Goal: Task Accomplishment & Management: Complete application form

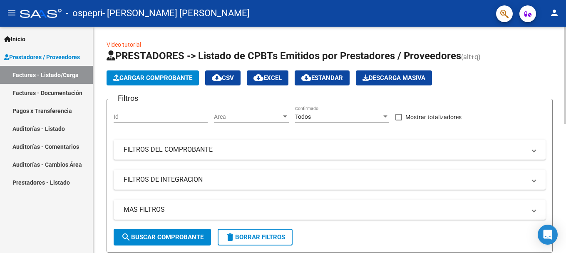
click at [136, 81] on span "Cargar Comprobante" at bounding box center [152, 77] width 79 height 7
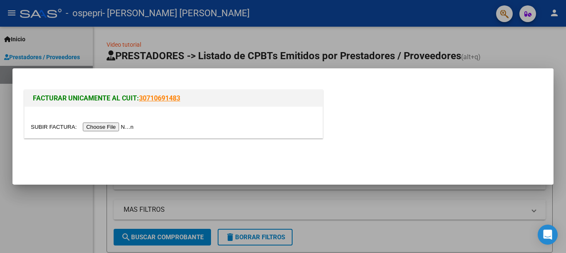
click at [109, 125] on input "file" at bounding box center [83, 126] width 105 height 9
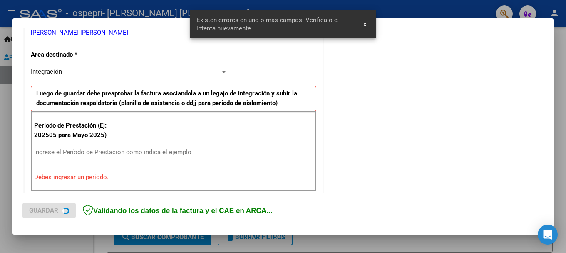
scroll to position [192, 0]
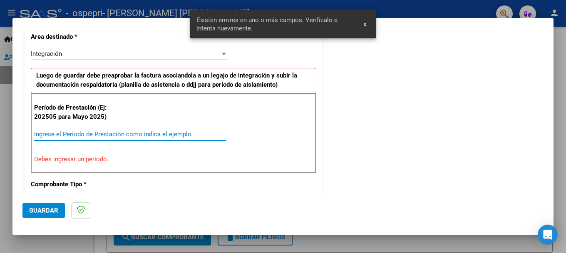
click at [38, 134] on input "Ingrese el Período de Prestación como indica el ejemplo" at bounding box center [130, 133] width 192 height 7
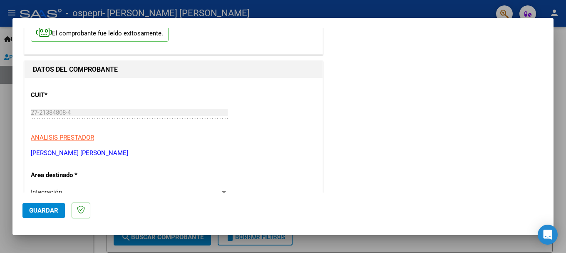
scroll to position [0, 0]
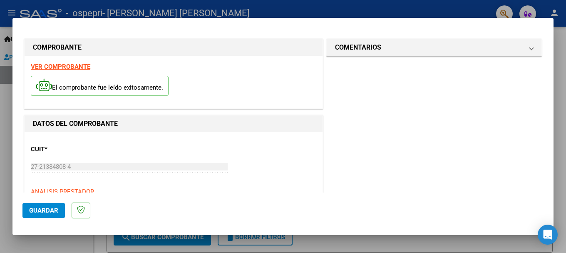
type input "202508"
click at [48, 209] on span "Guardar" at bounding box center [43, 209] width 29 height 7
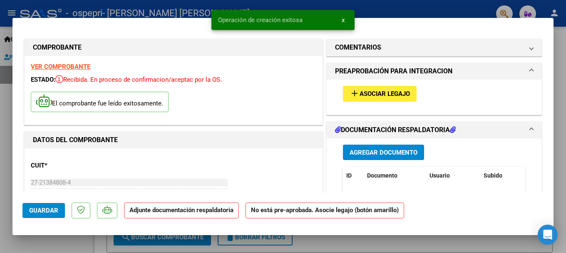
click at [382, 94] on span "Asociar Legajo" at bounding box center [384, 93] width 50 height 7
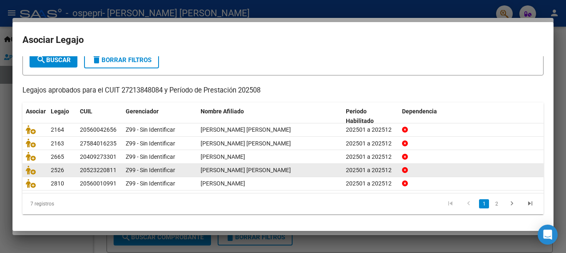
scroll to position [55, 0]
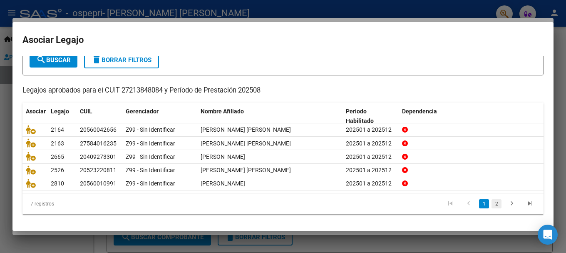
click at [491, 206] on link "2" at bounding box center [496, 203] width 10 height 9
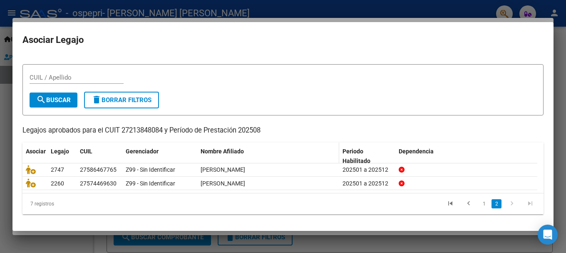
scroll to position [13, 0]
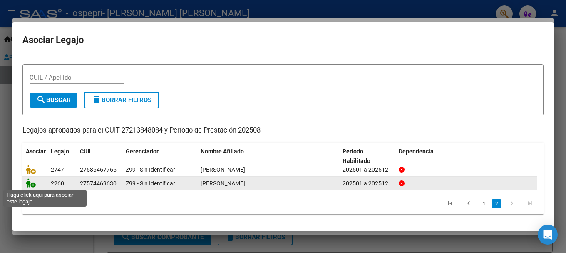
click at [26, 183] on icon at bounding box center [31, 182] width 10 height 9
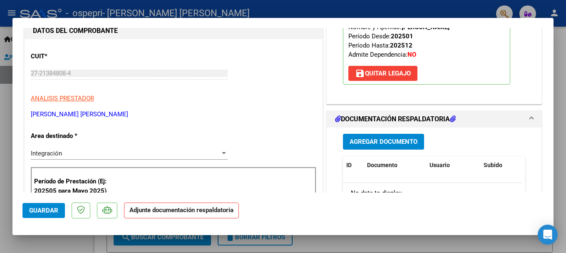
scroll to position [166, 0]
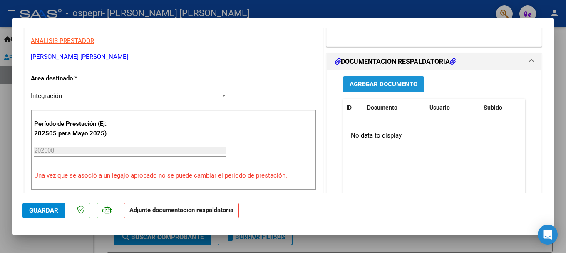
click at [395, 82] on span "Agregar Documento" at bounding box center [384, 84] width 68 height 7
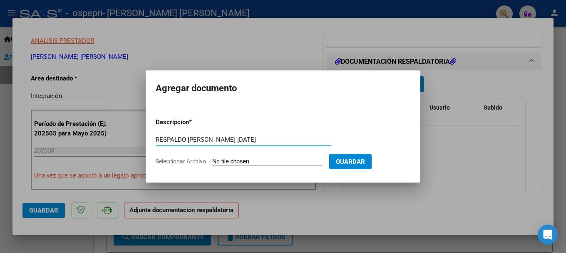
type input "RESPALDO [PERSON_NAME] [DATE]"
click at [167, 161] on span "Seleccionar Archivo" at bounding box center [181, 161] width 50 height 7
click at [212, 161] on input "Seleccionar Archivo" at bounding box center [267, 162] width 110 height 8
type input "C:\fakepath\RESPALDO PREL. [PERSON_NAME] [DATE].pdf"
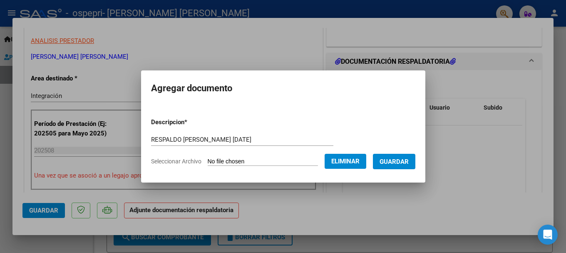
click at [408, 164] on span "Guardar" at bounding box center [393, 161] width 29 height 7
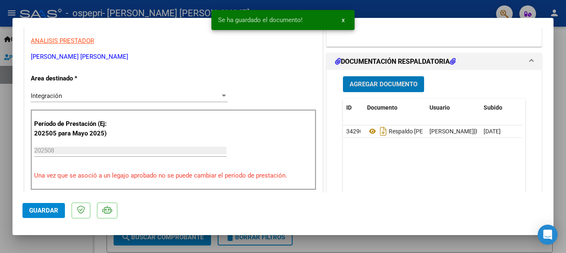
click at [371, 82] on span "Agregar Documento" at bounding box center [384, 84] width 68 height 7
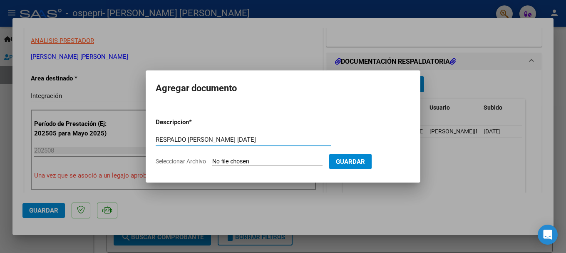
type input "RESPALDO [PERSON_NAME] [DATE]"
click at [180, 161] on span "Seleccionar Archivo" at bounding box center [181, 161] width 50 height 7
click at [212, 161] on input "Seleccionar Archivo" at bounding box center [267, 162] width 110 height 8
type input "C:\fakepath\RESPALDO PREL. [PERSON_NAME] [DATE].pdf"
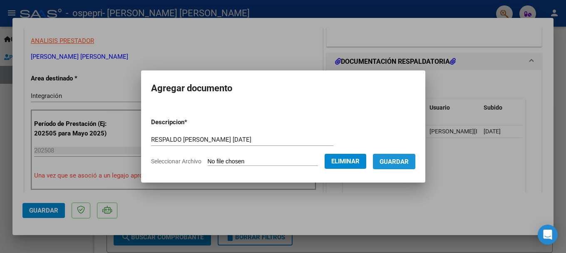
click at [400, 163] on span "Guardar" at bounding box center [393, 161] width 29 height 7
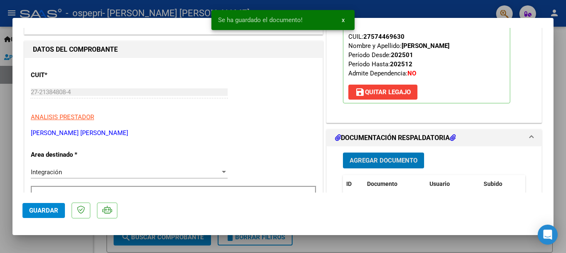
scroll to position [208, 0]
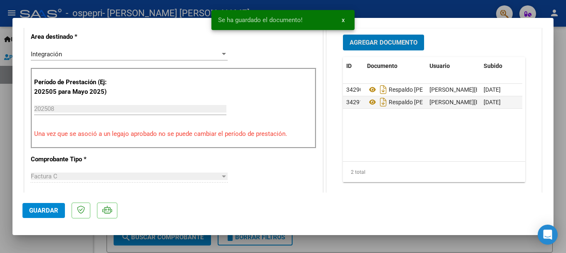
click at [44, 213] on span "Guardar" at bounding box center [43, 209] width 29 height 7
click at [560, 45] on div at bounding box center [283, 126] width 566 height 253
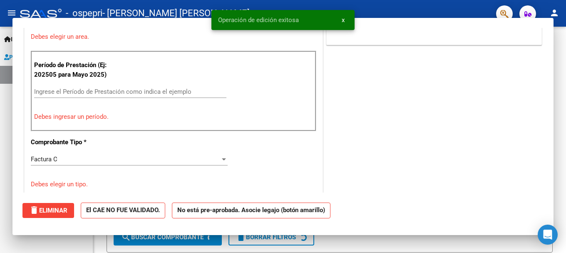
scroll to position [0, 0]
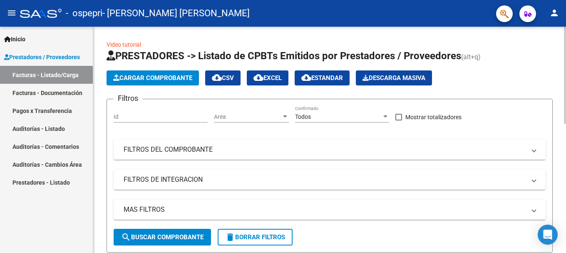
click at [150, 74] on span "Cargar Comprobante" at bounding box center [152, 77] width 79 height 7
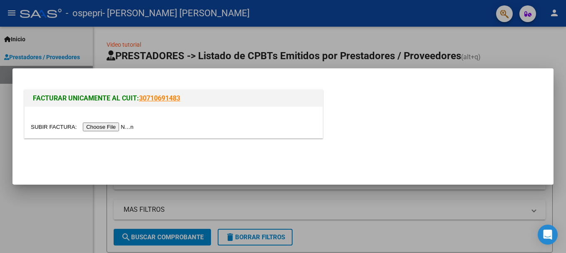
click at [115, 130] on input "file" at bounding box center [83, 126] width 105 height 9
click at [93, 126] on input "file" at bounding box center [83, 126] width 105 height 9
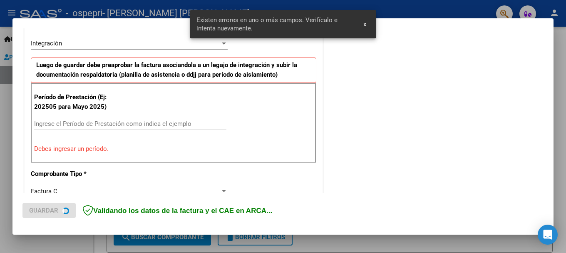
scroll to position [170, 0]
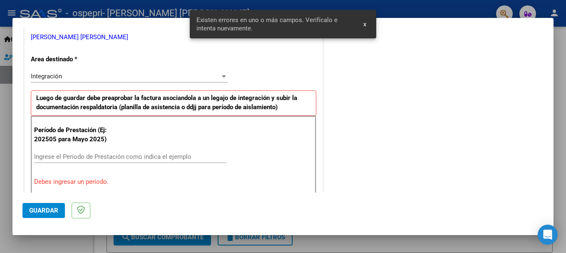
click at [39, 156] on input "Ingrese el Período de Prestación como indica el ejemplo" at bounding box center [130, 156] width 192 height 7
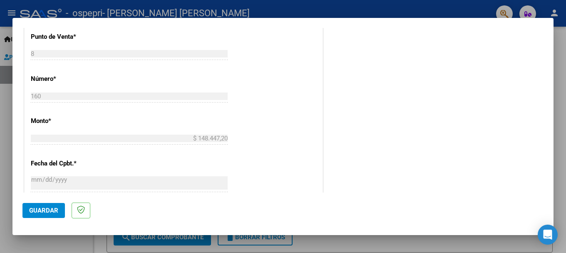
scroll to position [485, 0]
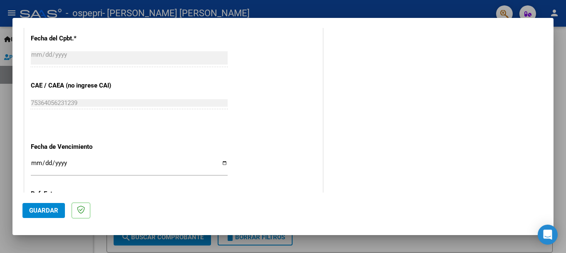
type input "202508"
click at [40, 213] on span "Guardar" at bounding box center [43, 209] width 29 height 7
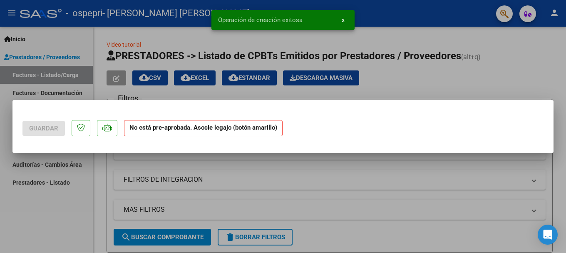
scroll to position [0, 0]
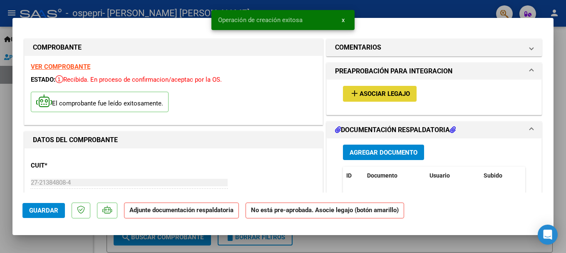
click at [369, 94] on span "Asociar Legajo" at bounding box center [384, 93] width 50 height 7
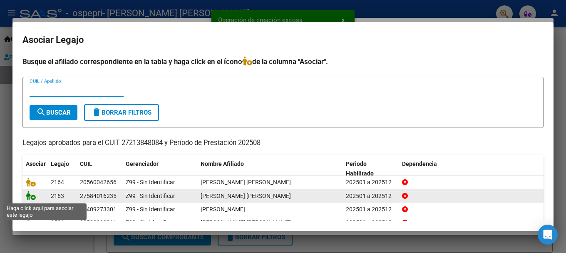
click at [26, 198] on icon at bounding box center [31, 195] width 10 height 9
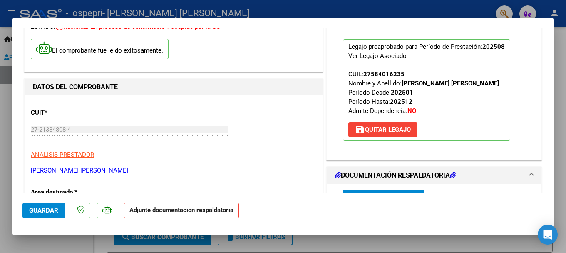
scroll to position [166, 0]
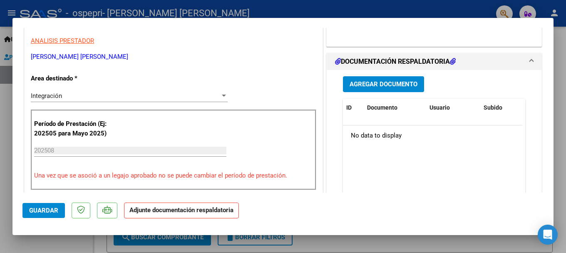
click at [386, 88] on button "Agregar Documento" at bounding box center [383, 83] width 81 height 15
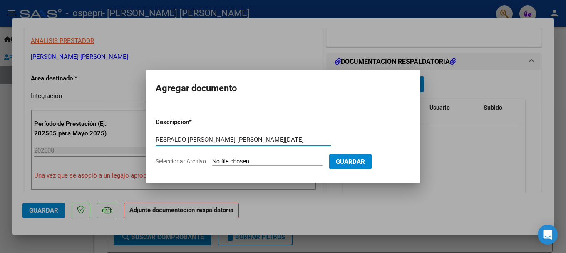
type input "RESPALDO [PERSON_NAME] [PERSON_NAME][DATE]"
click at [178, 164] on span "Seleccionar Archivo" at bounding box center [181, 161] width 50 height 7
click at [212, 164] on input "Seleccionar Archivo" at bounding box center [267, 162] width 110 height 8
type input "C:\fakepath\RESPALDO [PERSON_NAME] [PERSON_NAME][DATE].pdf"
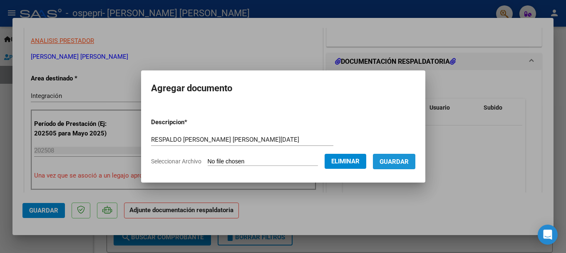
click at [402, 162] on span "Guardar" at bounding box center [393, 161] width 29 height 7
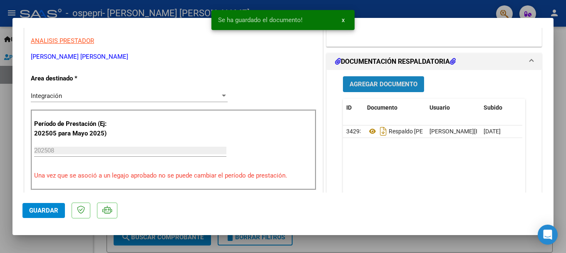
click at [385, 88] on span "Agregar Documento" at bounding box center [384, 84] width 68 height 7
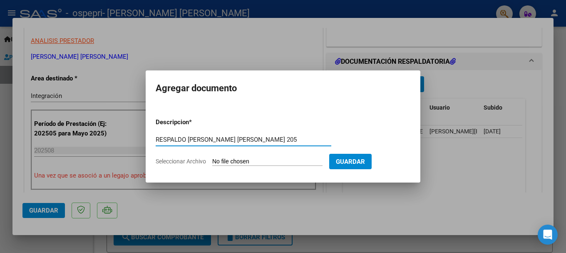
type input "RESPALDO [PERSON_NAME] [PERSON_NAME] 205"
click at [190, 165] on form "Descripcion * RESPALDO [PERSON_NAME] [PERSON_NAME] 205 Escriba aquí una descrip…" at bounding box center [283, 141] width 255 height 61
click at [197, 162] on span "Seleccionar Archivo" at bounding box center [181, 161] width 50 height 7
click at [212, 162] on input "Seleccionar Archivo" at bounding box center [267, 162] width 110 height 8
type input "C:\fakepath\RESPALDO [PERSON_NAME] [PERSON_NAME][DATE] 1.pdf"
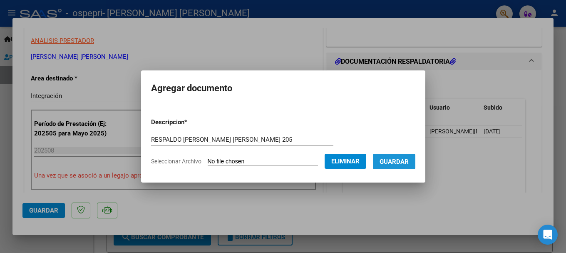
click at [400, 160] on span "Guardar" at bounding box center [393, 161] width 29 height 7
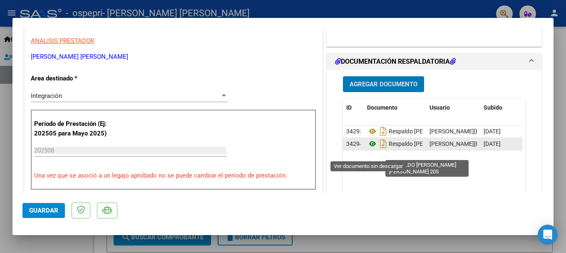
click at [368, 149] on icon at bounding box center [372, 144] width 11 height 10
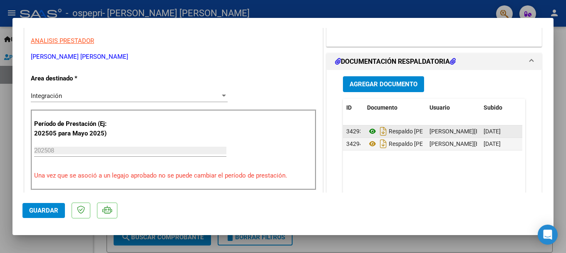
click at [368, 136] on icon at bounding box center [372, 131] width 11 height 10
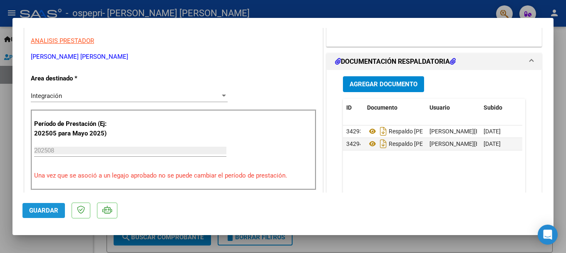
click at [44, 214] on button "Guardar" at bounding box center [43, 210] width 42 height 15
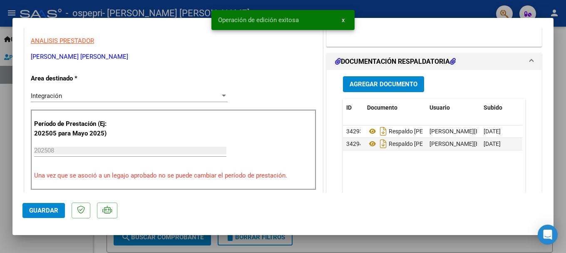
click at [560, 59] on div at bounding box center [283, 126] width 566 height 253
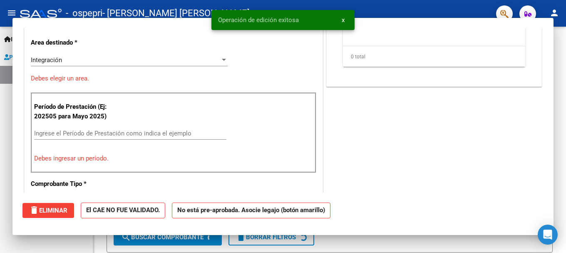
scroll to position [0, 0]
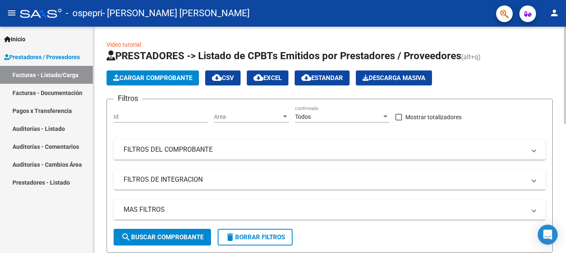
click at [135, 78] on span "Cargar Comprobante" at bounding box center [152, 77] width 79 height 7
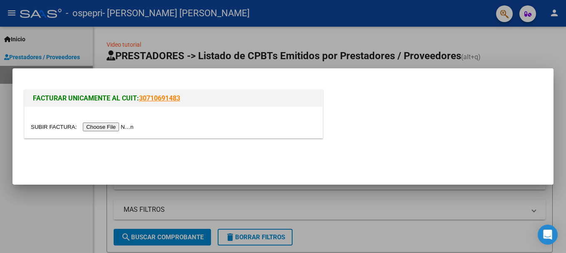
click at [95, 130] on input "file" at bounding box center [83, 126] width 105 height 9
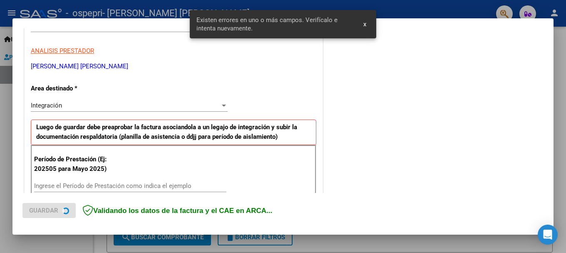
scroll to position [141, 0]
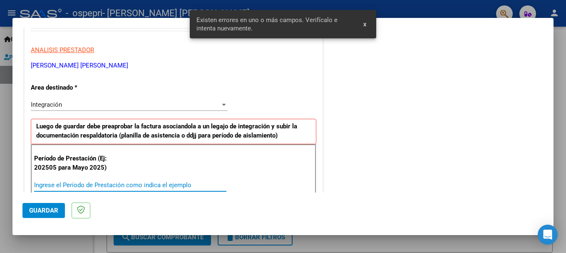
click at [40, 185] on input "Ingrese el Período de Prestación como indica el ejemplo" at bounding box center [130, 184] width 192 height 7
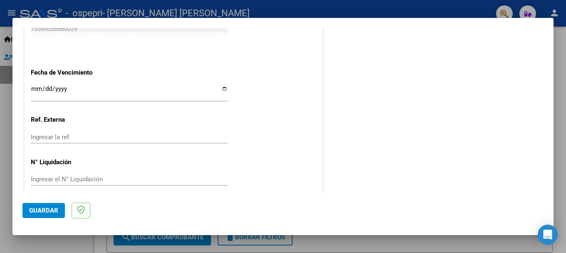
scroll to position [568, 0]
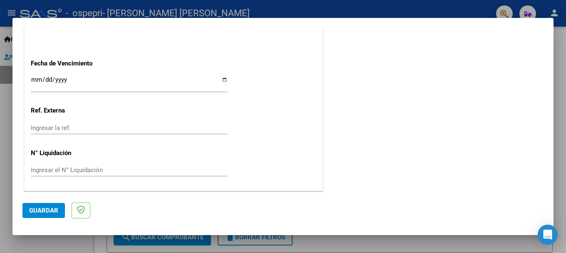
type input "202508"
click at [43, 211] on span "Guardar" at bounding box center [43, 209] width 29 height 7
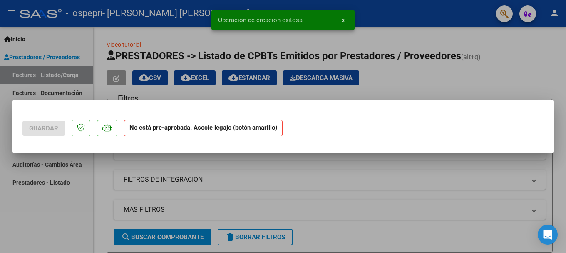
scroll to position [0, 0]
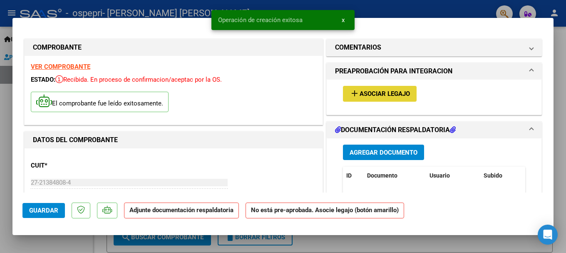
click at [375, 96] on span "Asociar Legajo" at bounding box center [384, 93] width 50 height 7
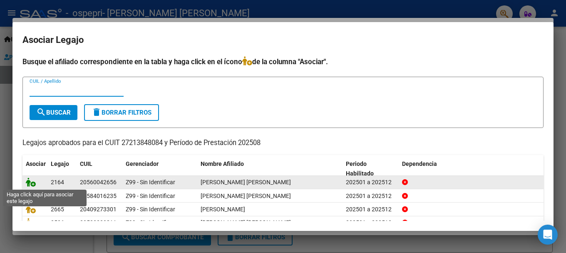
click at [30, 179] on icon at bounding box center [31, 181] width 10 height 9
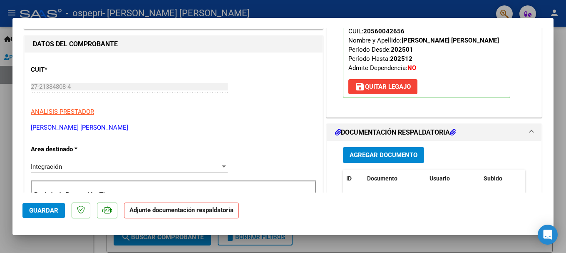
scroll to position [166, 0]
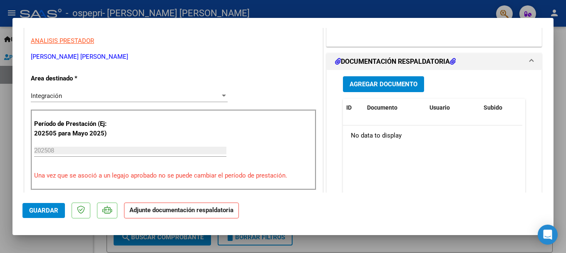
click at [375, 84] on span "Agregar Documento" at bounding box center [384, 84] width 68 height 7
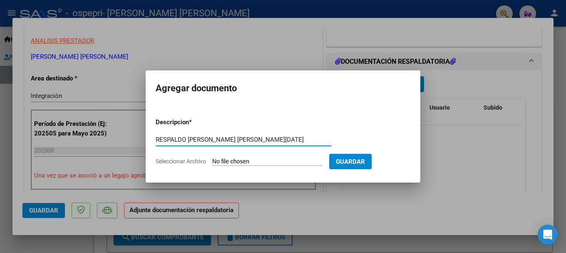
type input "RESPALDO [PERSON_NAME] [PERSON_NAME][DATE]"
click at [174, 160] on span "Seleccionar Archivo" at bounding box center [181, 161] width 50 height 7
click at [212, 160] on input "Seleccionar Archivo" at bounding box center [267, 162] width 110 height 8
type input "C:\fakepath\[PERSON_NAME] [PERSON_NAME][DATE].pdf"
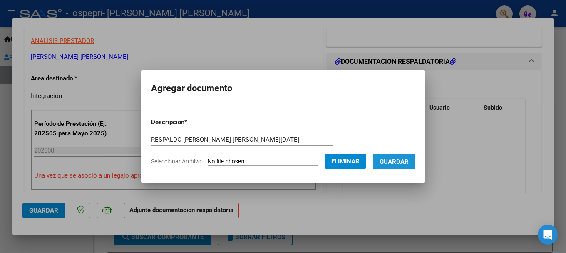
click at [398, 163] on span "Guardar" at bounding box center [393, 161] width 29 height 7
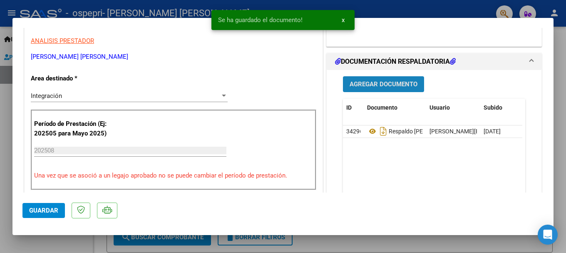
click at [385, 87] on span "Agregar Documento" at bounding box center [384, 84] width 68 height 7
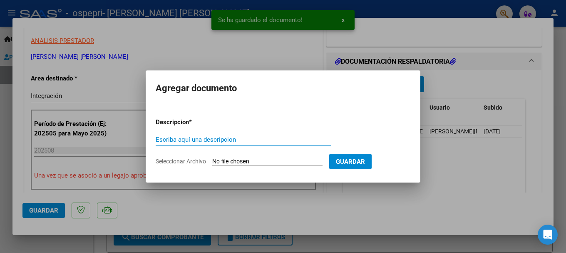
click at [207, 139] on input "Escriba aquí una descripcion" at bounding box center [244, 139] width 176 height 7
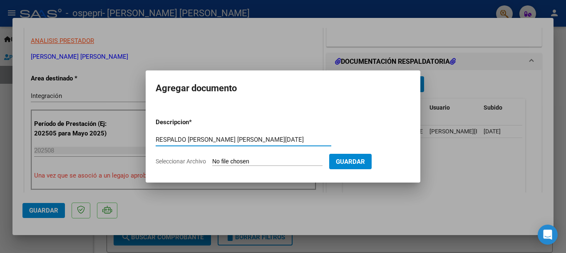
type input "RESPALDO [PERSON_NAME] [PERSON_NAME][DATE]"
click at [179, 160] on span "Seleccionar Archivo" at bounding box center [181, 161] width 50 height 7
click at [212, 160] on input "Seleccionar Archivo" at bounding box center [267, 162] width 110 height 8
type input "C:\fakepath\[PERSON_NAME] [PERSON_NAME][DATE] 1.pdf"
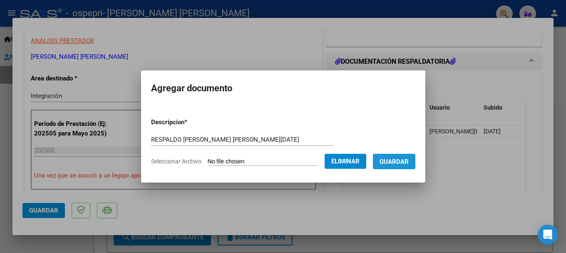
click at [409, 162] on span "Guardar" at bounding box center [393, 161] width 29 height 7
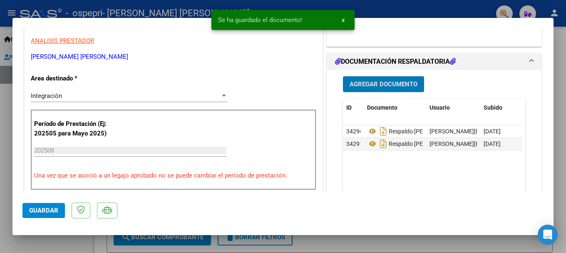
click at [37, 204] on button "Guardar" at bounding box center [43, 210] width 42 height 15
click at [560, 57] on div at bounding box center [283, 126] width 566 height 253
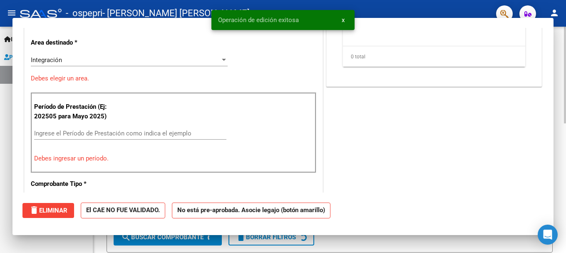
scroll to position [0, 0]
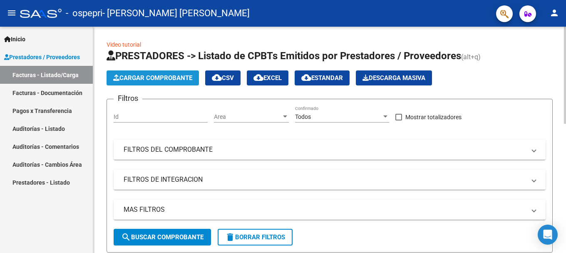
click at [151, 75] on span "Cargar Comprobante" at bounding box center [152, 77] width 79 height 7
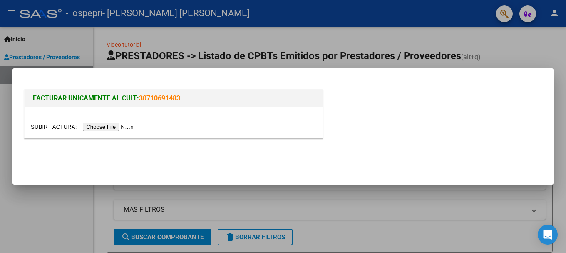
click at [112, 128] on input "file" at bounding box center [83, 126] width 105 height 9
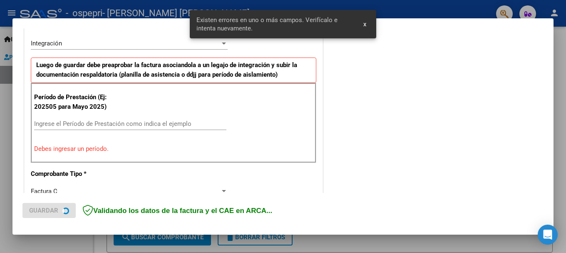
scroll to position [174, 0]
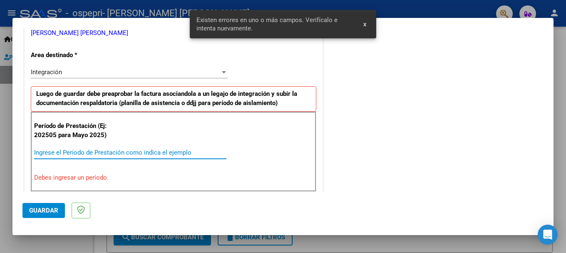
click at [48, 152] on input "Ingrese el Período de Prestación como indica el ejemplo" at bounding box center [130, 152] width 192 height 7
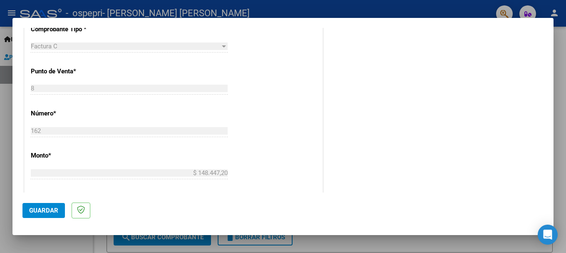
scroll to position [340, 0]
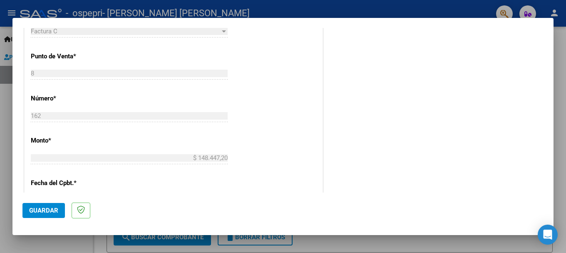
type input "202508"
click at [46, 215] on button "Guardar" at bounding box center [43, 210] width 42 height 15
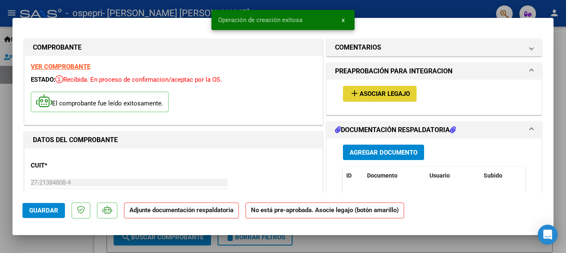
click at [373, 94] on span "Asociar Legajo" at bounding box center [384, 93] width 50 height 7
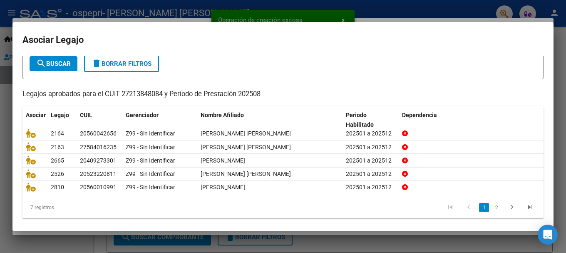
scroll to position [55, 0]
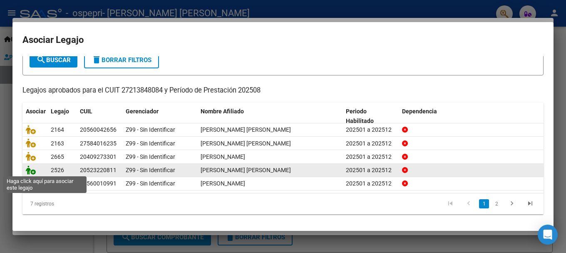
click at [27, 171] on icon at bounding box center [31, 169] width 10 height 9
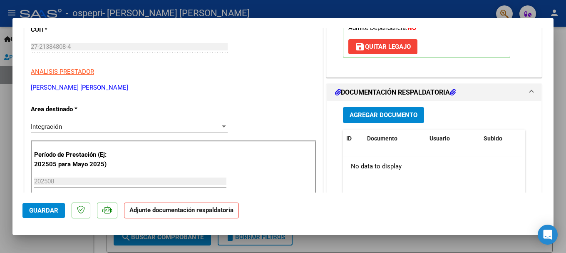
scroll to position [166, 0]
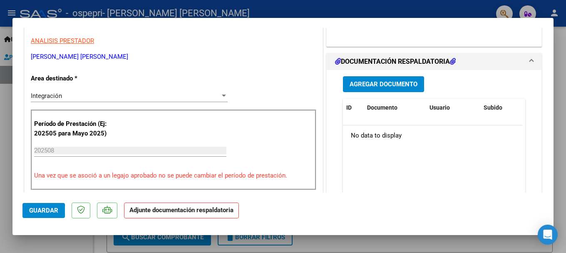
click at [382, 78] on button "Agregar Documento" at bounding box center [383, 83] width 81 height 15
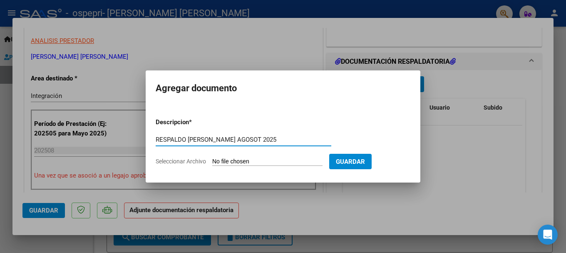
type input "RESPALDO [PERSON_NAME] AGOSOT 2025"
click at [199, 163] on span "Seleccionar Archivo" at bounding box center [181, 161] width 50 height 7
click at [212, 163] on input "Seleccionar Archivo" at bounding box center [267, 162] width 110 height 8
type input "C:\fakepath\[PERSON_NAME] [PERSON_NAME][DATE].pdf"
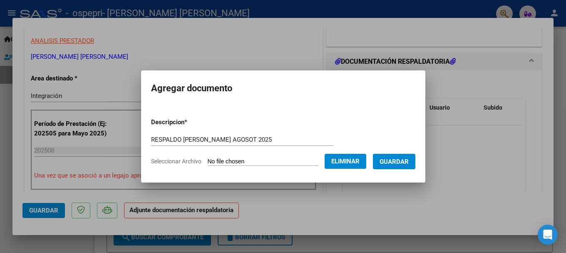
click at [406, 162] on span "Guardar" at bounding box center [393, 161] width 29 height 7
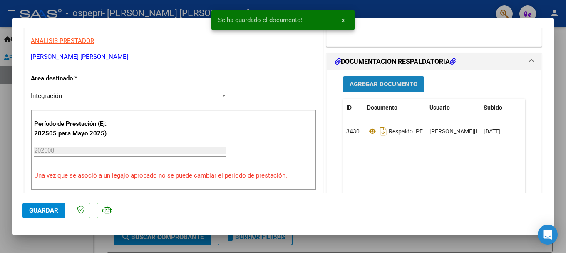
click at [380, 83] on span "Agregar Documento" at bounding box center [384, 84] width 68 height 7
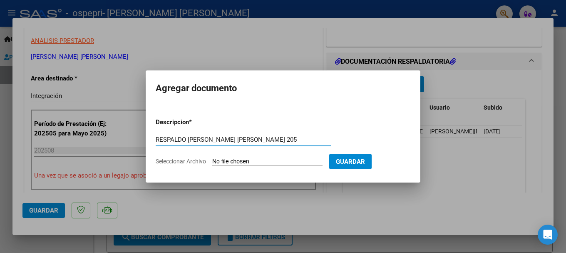
type input "RESPALDO [PERSON_NAME] [PERSON_NAME] 205"
click at [193, 163] on span "Seleccionar Archivo" at bounding box center [181, 161] width 50 height 7
click at [212, 163] on input "Seleccionar Archivo" at bounding box center [267, 162] width 110 height 8
type input "C:\fakepath\[PERSON_NAME] [PERSON_NAME][DATE] 1.pdf"
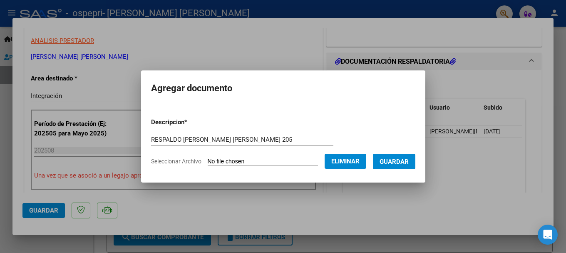
click at [392, 166] on button "Guardar" at bounding box center [394, 161] width 42 height 15
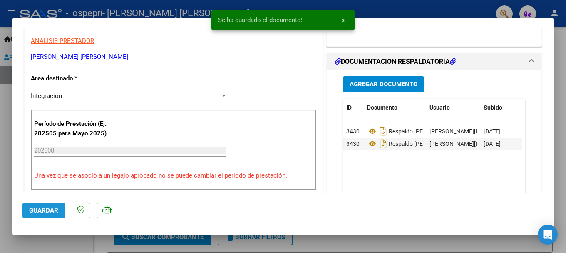
drag, startPoint x: 35, startPoint y: 209, endPoint x: 78, endPoint y: 209, distance: 43.3
click at [36, 209] on span "Guardar" at bounding box center [43, 209] width 29 height 7
click at [557, 60] on div at bounding box center [283, 126] width 566 height 253
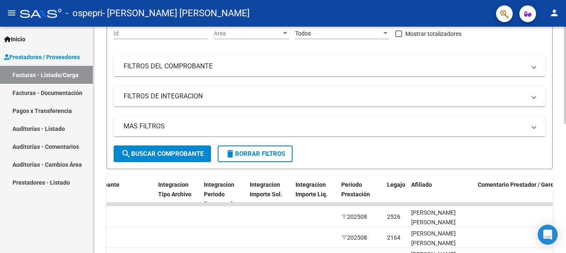
scroll to position [0, 0]
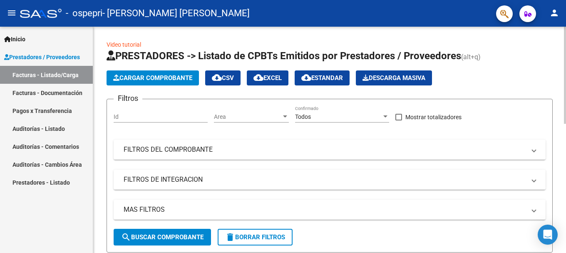
click at [138, 78] on span "Cargar Comprobante" at bounding box center [152, 77] width 79 height 7
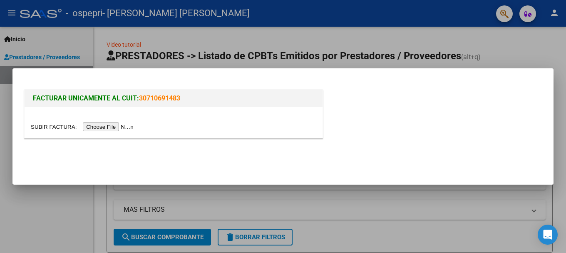
click at [98, 127] on input "file" at bounding box center [83, 126] width 105 height 9
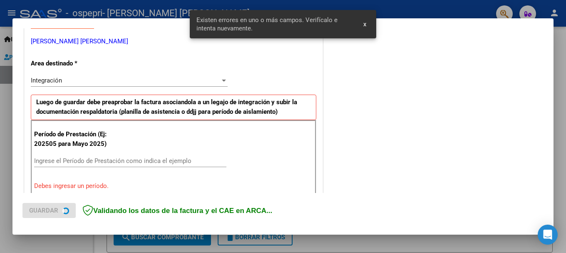
scroll to position [170, 0]
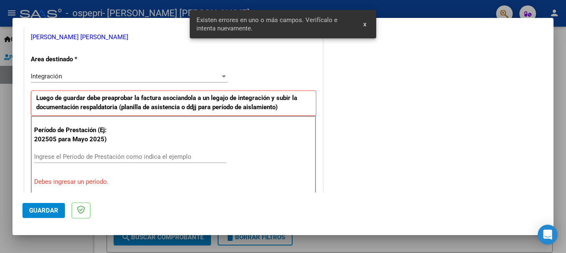
click at [47, 154] on input "Ingrese el Período de Prestación como indica el ejemplo" at bounding box center [130, 156] width 192 height 7
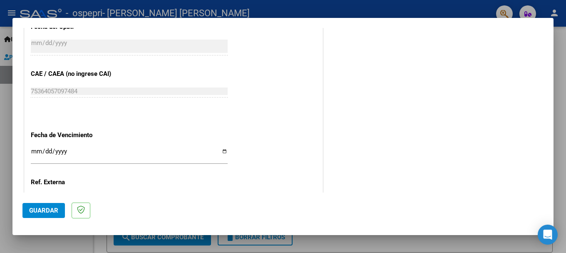
scroll to position [568, 0]
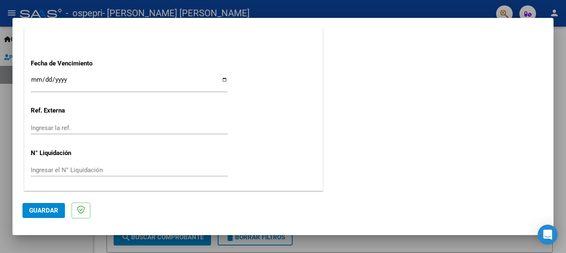
type input "202508"
click at [42, 214] on button "Guardar" at bounding box center [43, 210] width 42 height 15
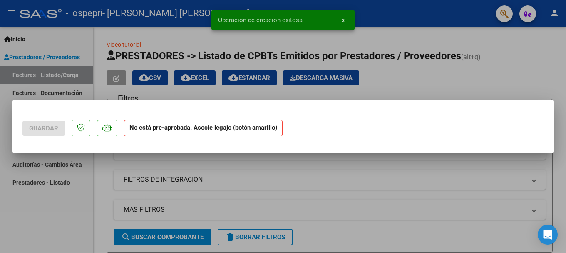
scroll to position [0, 0]
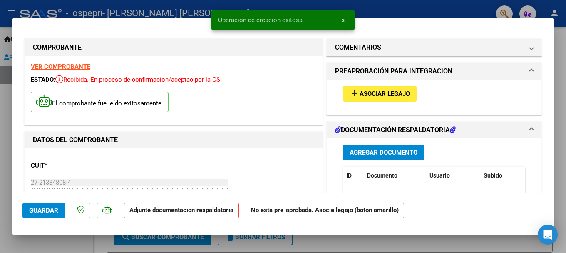
click at [363, 88] on button "add Asociar Legajo" at bounding box center [380, 93] width 74 height 15
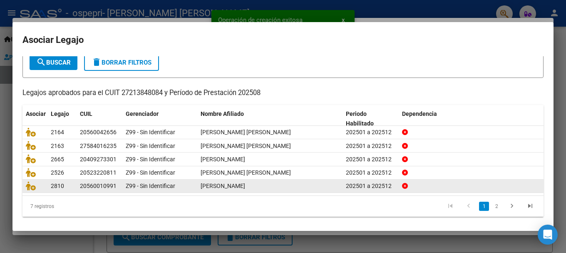
scroll to position [55, 0]
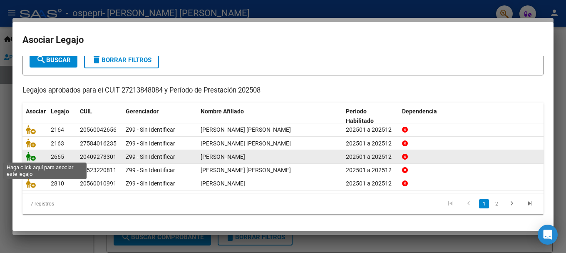
click at [28, 155] on icon at bounding box center [31, 155] width 10 height 9
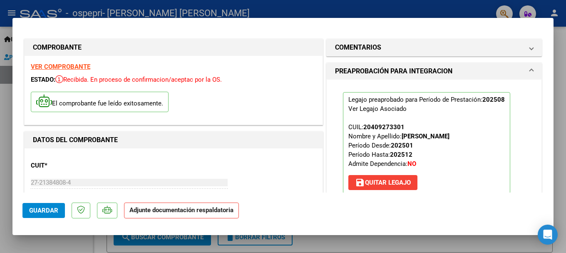
scroll to position [125, 0]
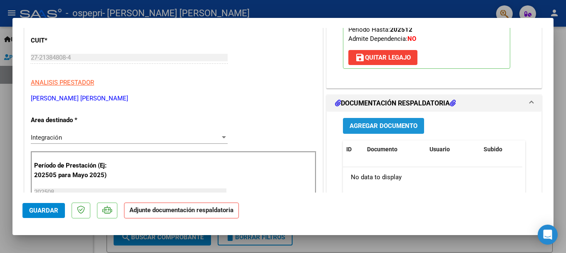
click at [382, 131] on button "Agregar Documento" at bounding box center [383, 125] width 81 height 15
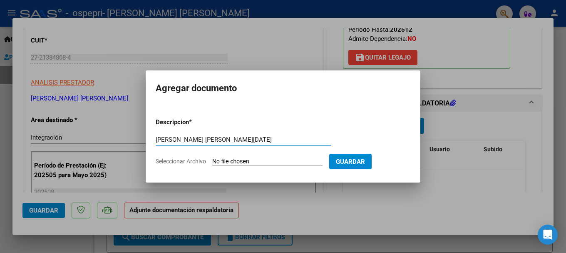
type input "[PERSON_NAME] [PERSON_NAME][DATE]"
click at [183, 162] on span "Seleccionar Archivo" at bounding box center [181, 161] width 50 height 7
click at [212, 162] on input "Seleccionar Archivo" at bounding box center [267, 162] width 110 height 8
type input "C:\fakepath\[PERSON_NAME] [DATE].pdf"
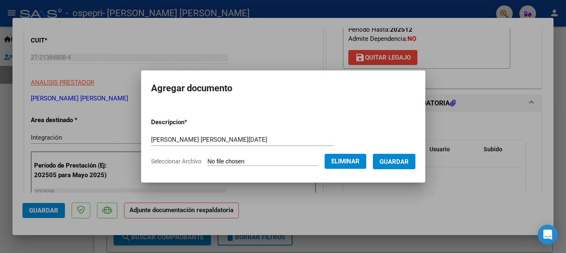
click at [395, 163] on span "Guardar" at bounding box center [393, 161] width 29 height 7
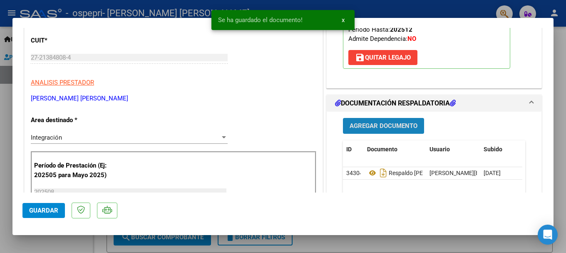
click at [390, 124] on span "Agregar Documento" at bounding box center [384, 125] width 68 height 7
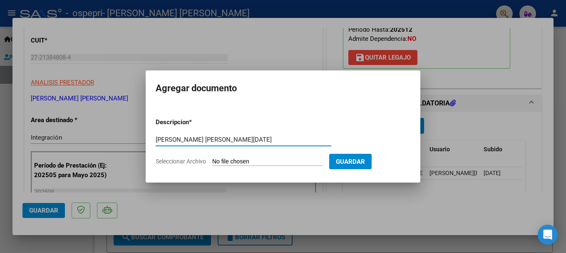
type input "[PERSON_NAME] [PERSON_NAME][DATE]"
click at [169, 159] on span "Seleccionar Archivo" at bounding box center [181, 161] width 50 height 7
click at [212, 159] on input "Seleccionar Archivo" at bounding box center [267, 162] width 110 height 8
type input "C:\fakepath\[PERSON_NAME] [DATE] 1.pdf"
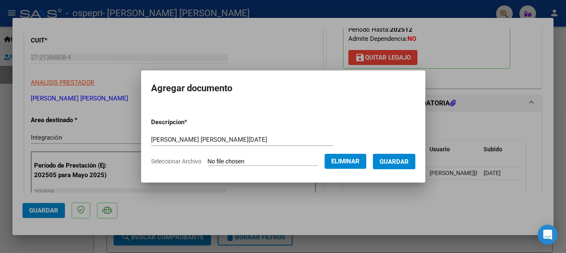
click at [392, 156] on button "Guardar" at bounding box center [394, 161] width 42 height 15
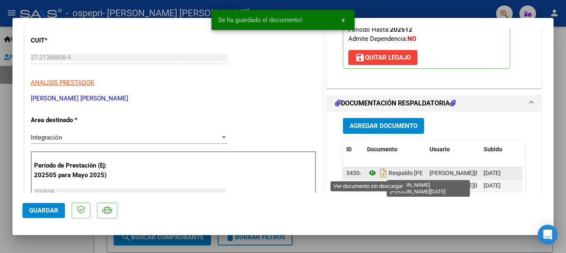
click at [372, 172] on icon at bounding box center [372, 173] width 11 height 10
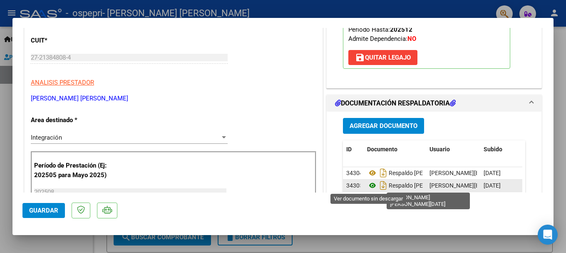
click at [369, 187] on icon at bounding box center [372, 185] width 11 height 10
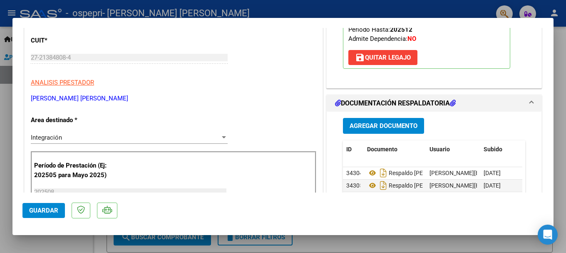
click at [34, 213] on span "Guardar" at bounding box center [43, 209] width 29 height 7
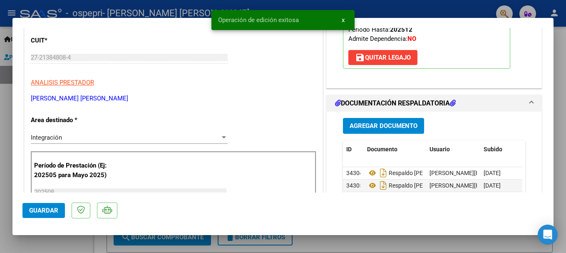
click at [556, 107] on div at bounding box center [283, 126] width 566 height 253
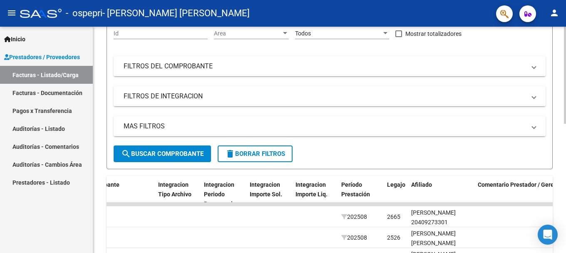
scroll to position [0, 0]
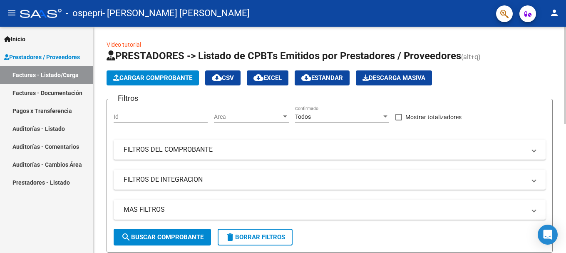
click at [159, 75] on span "Cargar Comprobante" at bounding box center [152, 77] width 79 height 7
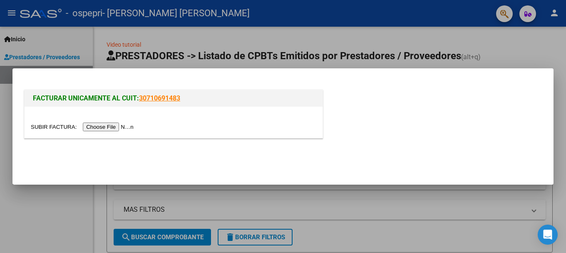
click at [109, 128] on input "file" at bounding box center [83, 126] width 105 height 9
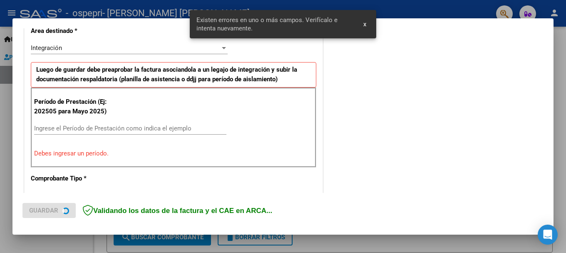
scroll to position [208, 0]
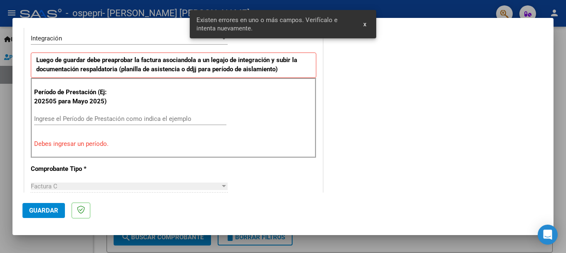
click at [45, 115] on input "Ingrese el Período de Prestación como indica el ejemplo" at bounding box center [130, 118] width 192 height 7
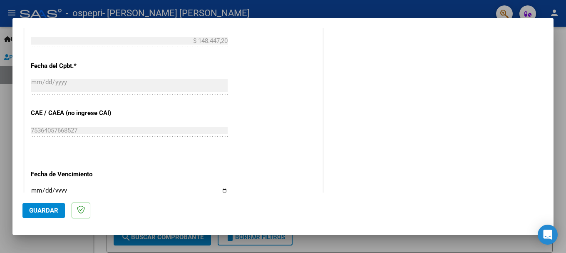
scroll to position [568, 0]
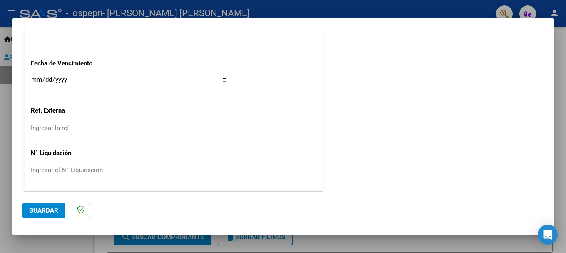
type input "202508"
click at [41, 213] on span "Guardar" at bounding box center [43, 209] width 29 height 7
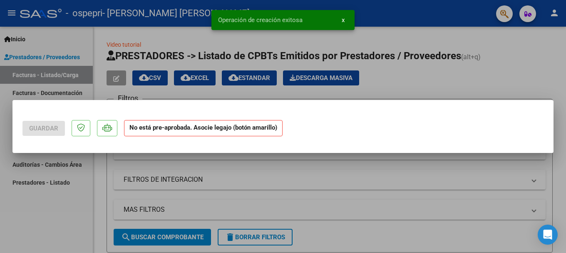
scroll to position [0, 0]
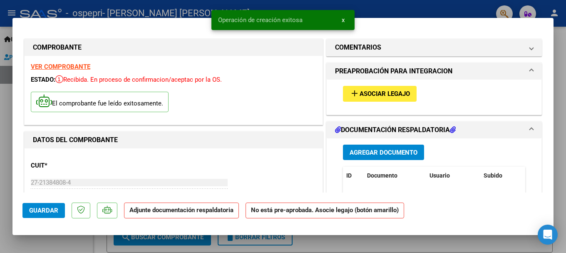
click at [368, 94] on span "Asociar Legajo" at bounding box center [384, 93] width 50 height 7
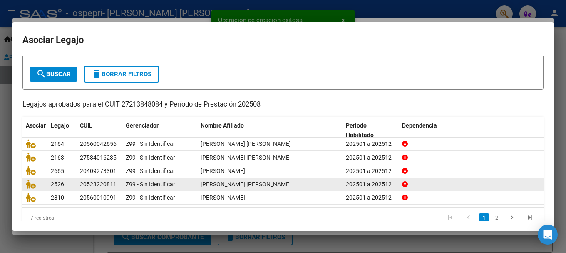
scroll to position [55, 0]
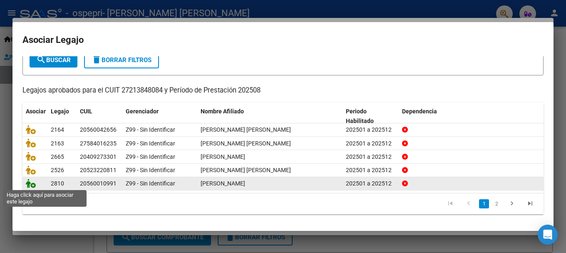
click at [27, 184] on icon at bounding box center [31, 183] width 10 height 9
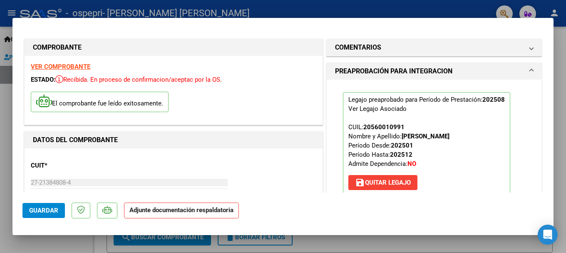
scroll to position [208, 0]
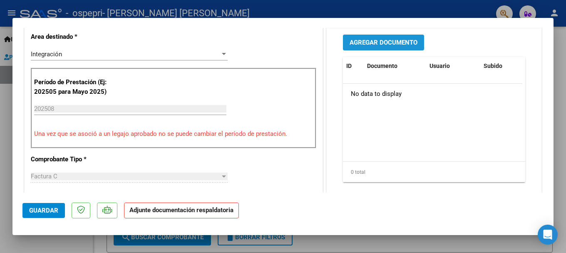
click at [368, 39] on span "Agregar Documento" at bounding box center [384, 42] width 68 height 7
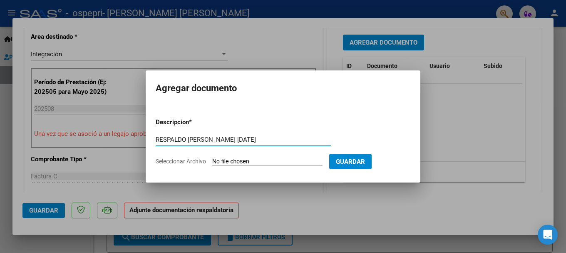
type input "RESPALDO [PERSON_NAME] [DATE]"
click at [183, 161] on span "Seleccionar Archivo" at bounding box center [181, 161] width 50 height 7
click at [212, 161] on input "Seleccionar Archivo" at bounding box center [267, 162] width 110 height 8
type input "C:\fakepath\[PERSON_NAME][DATE].pdf"
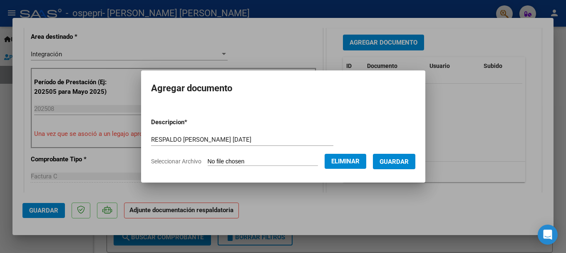
click at [406, 164] on span "Guardar" at bounding box center [393, 161] width 29 height 7
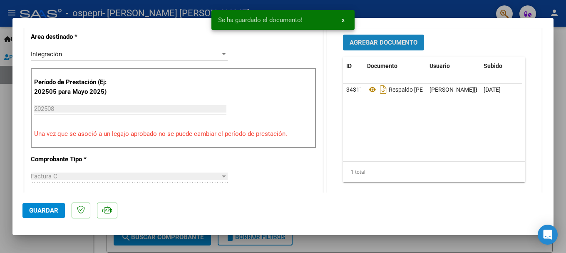
click at [372, 39] on span "Agregar Documento" at bounding box center [384, 42] width 68 height 7
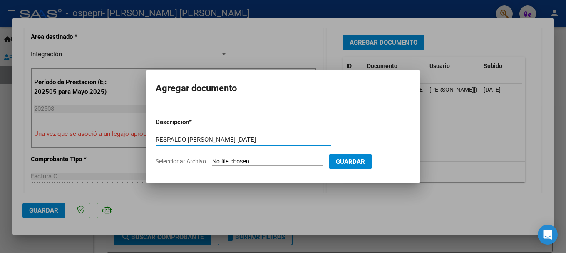
type input "RESPALDO [PERSON_NAME] [DATE]"
click at [185, 160] on span "Seleccionar Archivo" at bounding box center [181, 161] width 50 height 7
click at [212, 160] on input "Seleccionar Archivo" at bounding box center [267, 162] width 110 height 8
type input "C:\fakepath\[PERSON_NAME][DATE] 1.pdf"
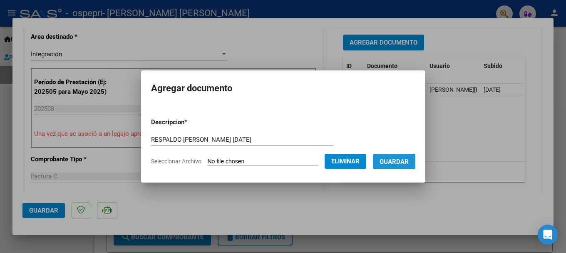
click at [388, 158] on button "Guardar" at bounding box center [394, 161] width 42 height 15
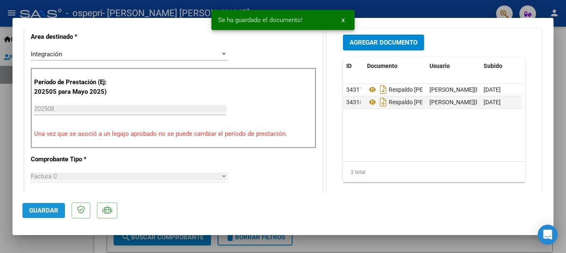
drag, startPoint x: 28, startPoint y: 207, endPoint x: 50, endPoint y: 202, distance: 22.7
click at [29, 207] on button "Guardar" at bounding box center [43, 210] width 42 height 15
click at [560, 41] on div at bounding box center [283, 126] width 566 height 253
type input "$ 0,00"
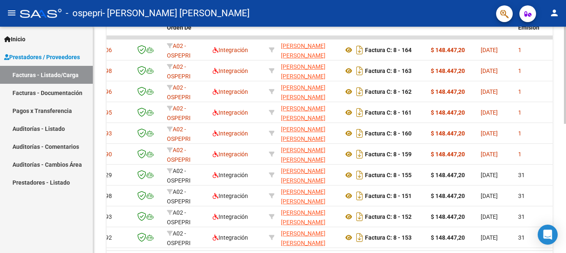
scroll to position [0, 0]
